Goal: Information Seeking & Learning: Learn about a topic

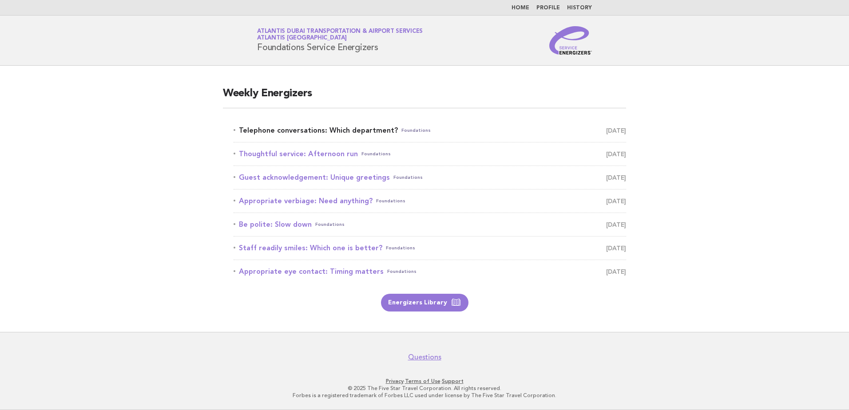
click at [401, 128] on span "Foundations" at bounding box center [415, 130] width 29 height 12
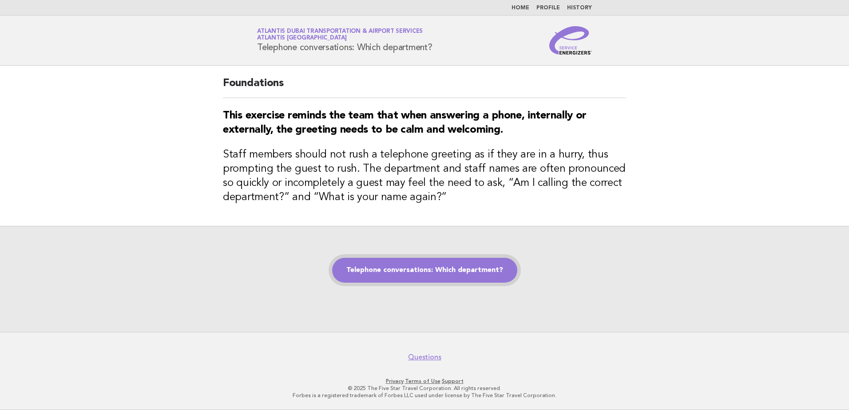
click at [413, 273] on link "Telephone conversations: Which department?" at bounding box center [424, 270] width 185 height 25
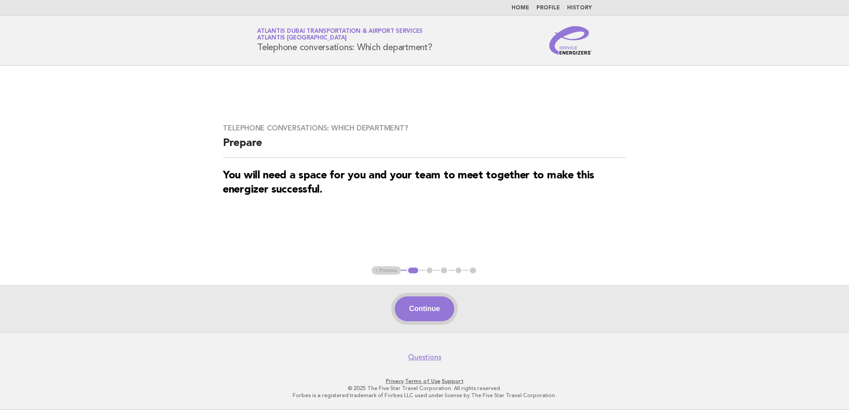
click at [424, 308] on button "Continue" at bounding box center [424, 308] width 59 height 25
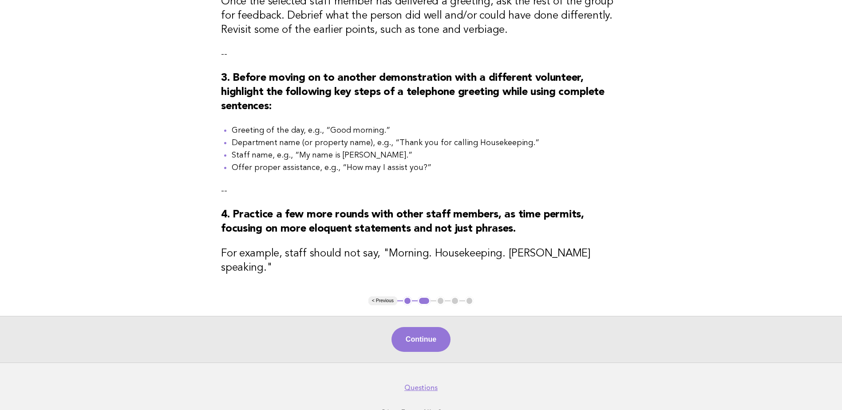
scroll to position [336, 0]
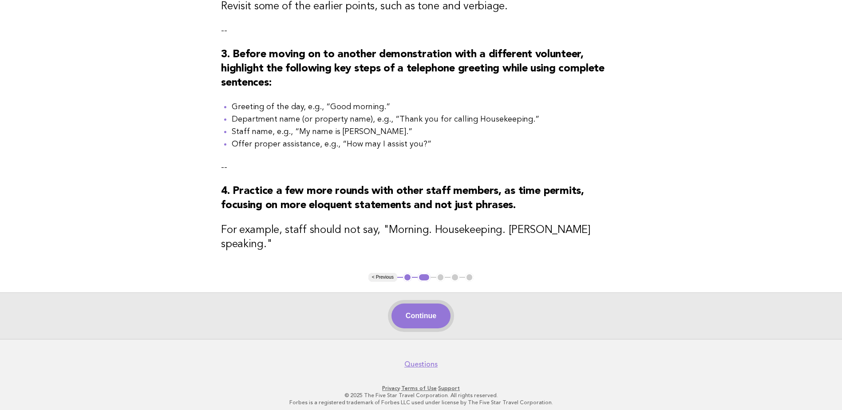
click at [428, 308] on button "Continue" at bounding box center [420, 316] width 59 height 25
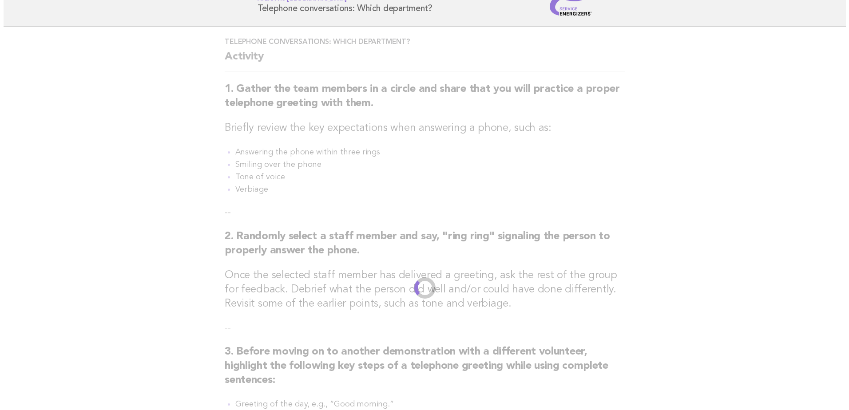
scroll to position [0, 0]
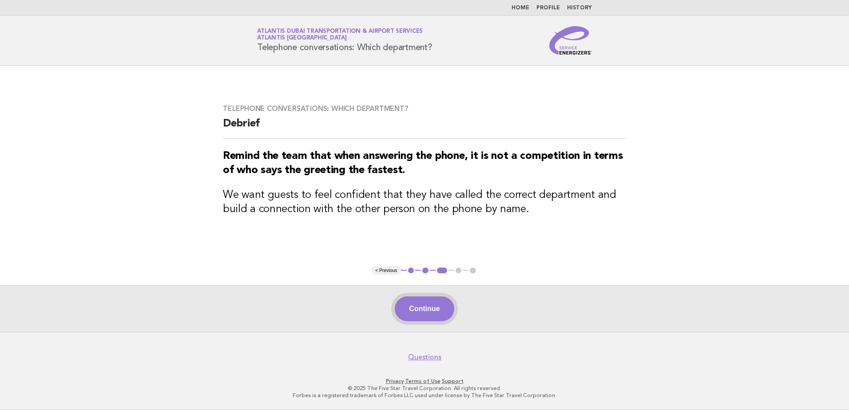
click at [426, 309] on button "Continue" at bounding box center [424, 308] width 59 height 25
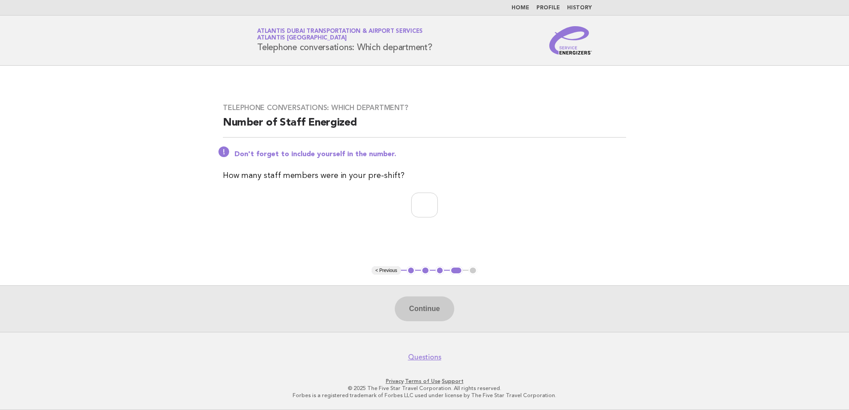
click at [549, 7] on link "Profile" at bounding box center [548, 7] width 24 height 5
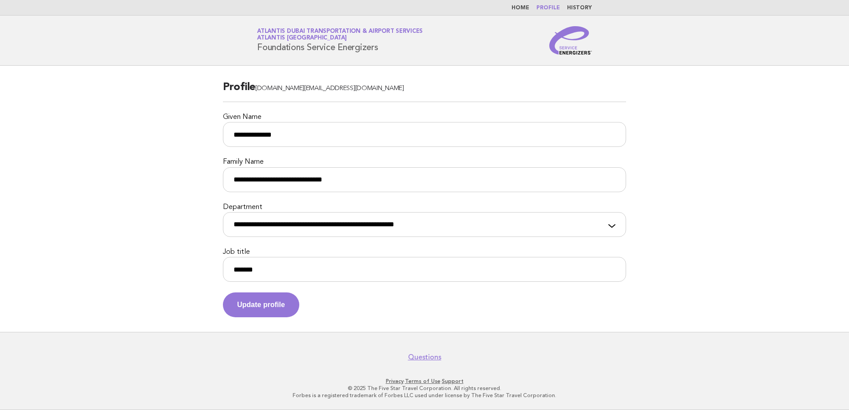
click at [519, 8] on link "Home" at bounding box center [520, 7] width 18 height 5
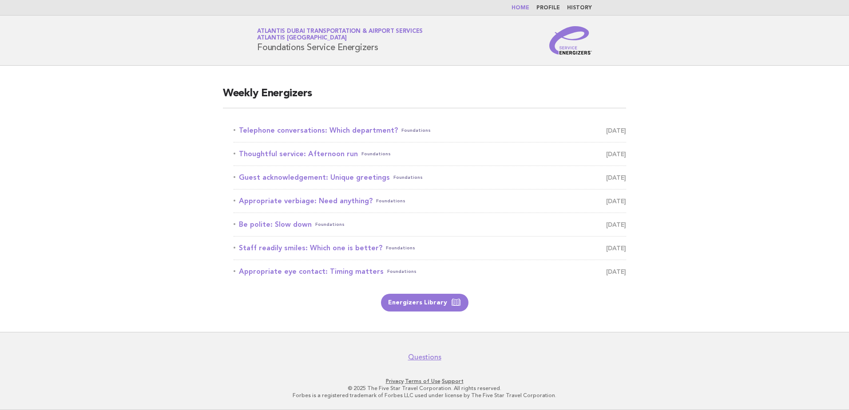
click at [715, 143] on main "Weekly Energizers Telephone conversations: Which department? Foundations Octobe…" at bounding box center [424, 199] width 849 height 266
click at [365, 130] on link "Telephone conversations: Which department? Foundations [DATE]" at bounding box center [429, 130] width 392 height 12
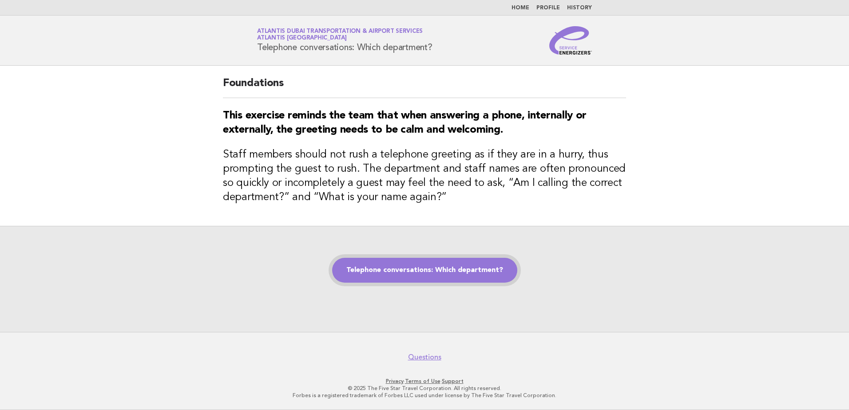
click at [436, 275] on link "Telephone conversations: Which department?" at bounding box center [424, 270] width 185 height 25
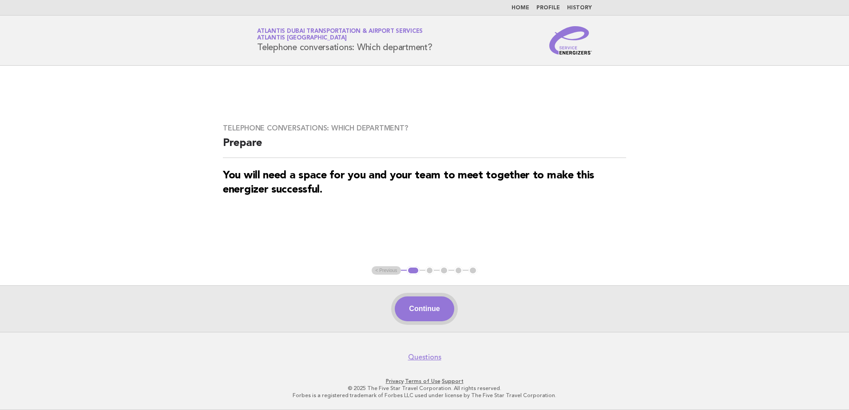
click at [426, 312] on button "Continue" at bounding box center [424, 308] width 59 height 25
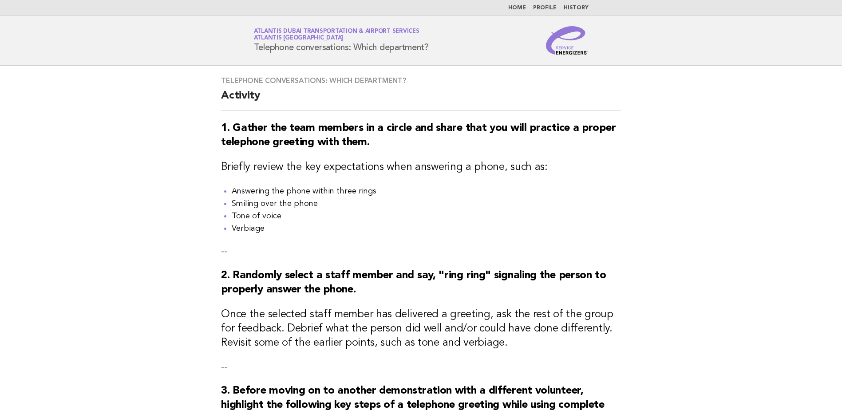
click at [520, 5] on link "Home" at bounding box center [517, 7] width 18 height 5
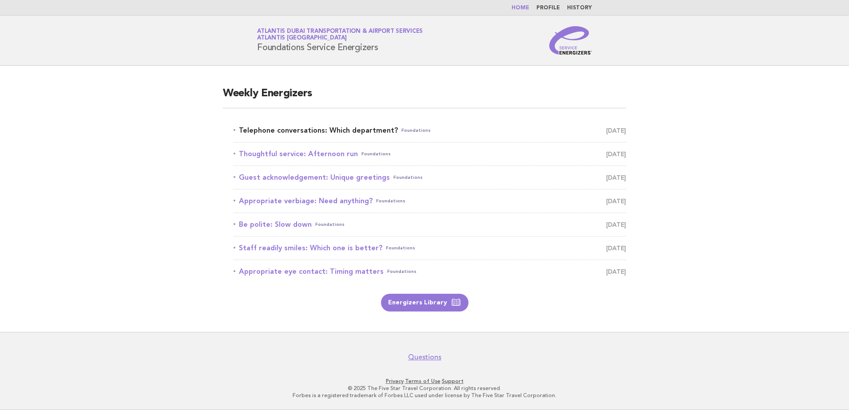
click at [283, 134] on link "Telephone conversations: Which department? Foundations [DATE]" at bounding box center [429, 130] width 392 height 12
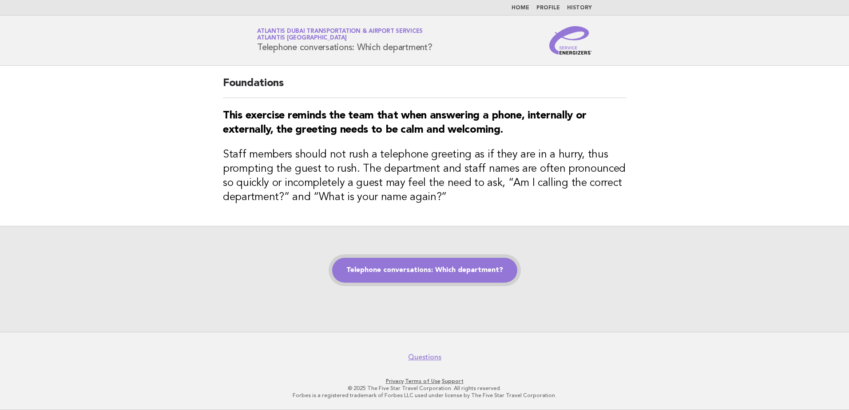
click at [418, 265] on link "Telephone conversations: Which department?" at bounding box center [424, 270] width 185 height 25
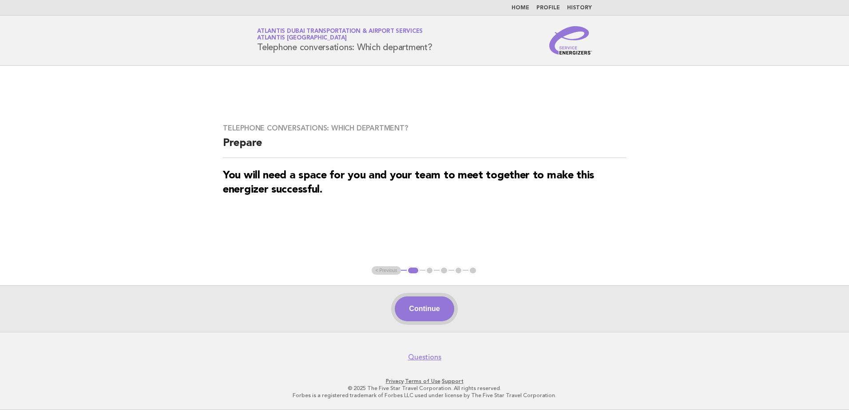
click at [430, 312] on button "Continue" at bounding box center [424, 308] width 59 height 25
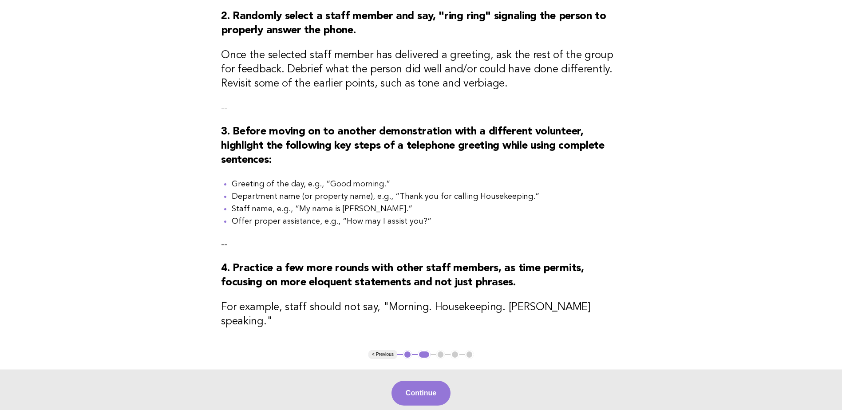
scroll to position [266, 0]
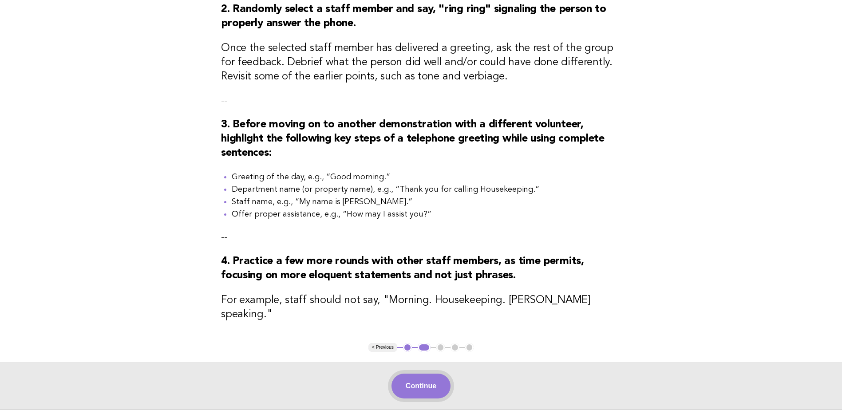
click at [433, 383] on button "Continue" at bounding box center [420, 386] width 59 height 25
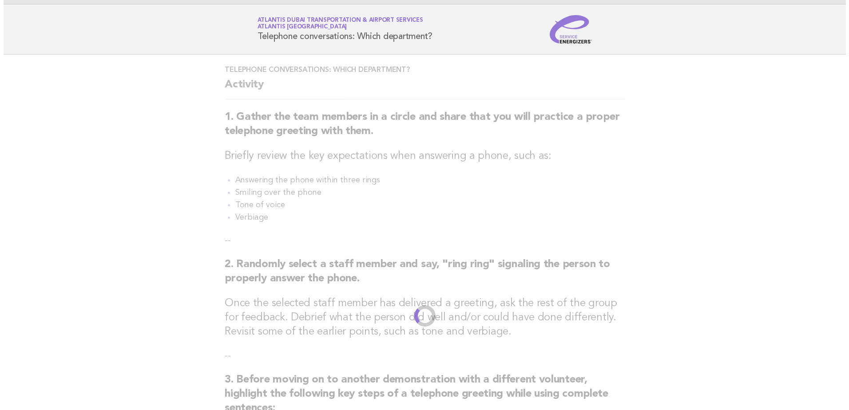
scroll to position [0, 0]
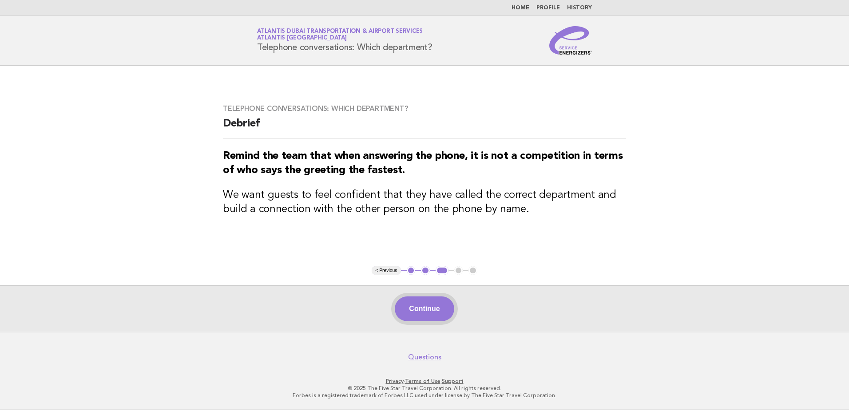
click at [430, 308] on button "Continue" at bounding box center [424, 308] width 59 height 25
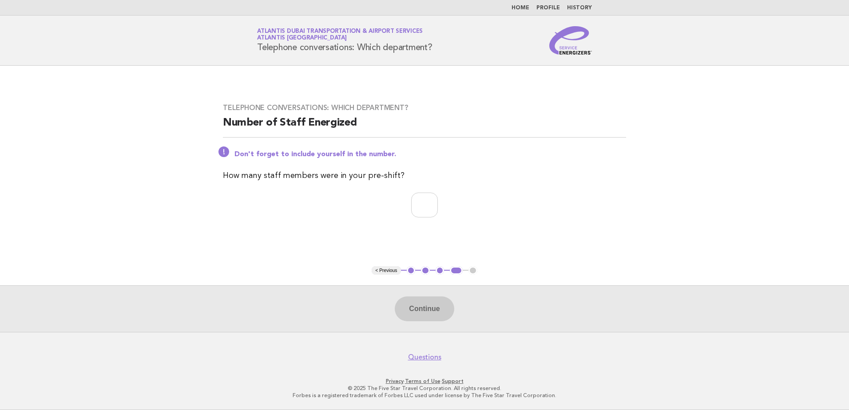
click at [520, 5] on link "Home" at bounding box center [520, 7] width 18 height 5
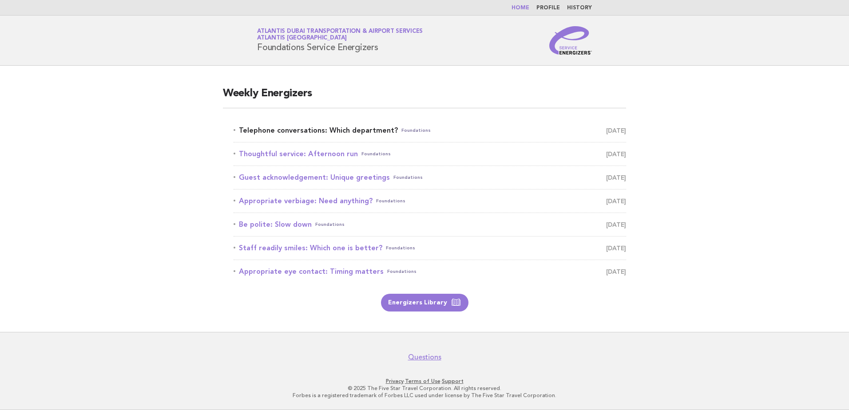
click at [361, 134] on link "Telephone conversations: Which department? Foundations [DATE]" at bounding box center [429, 130] width 392 height 12
